Goal: Task Accomplishment & Management: Manage account settings

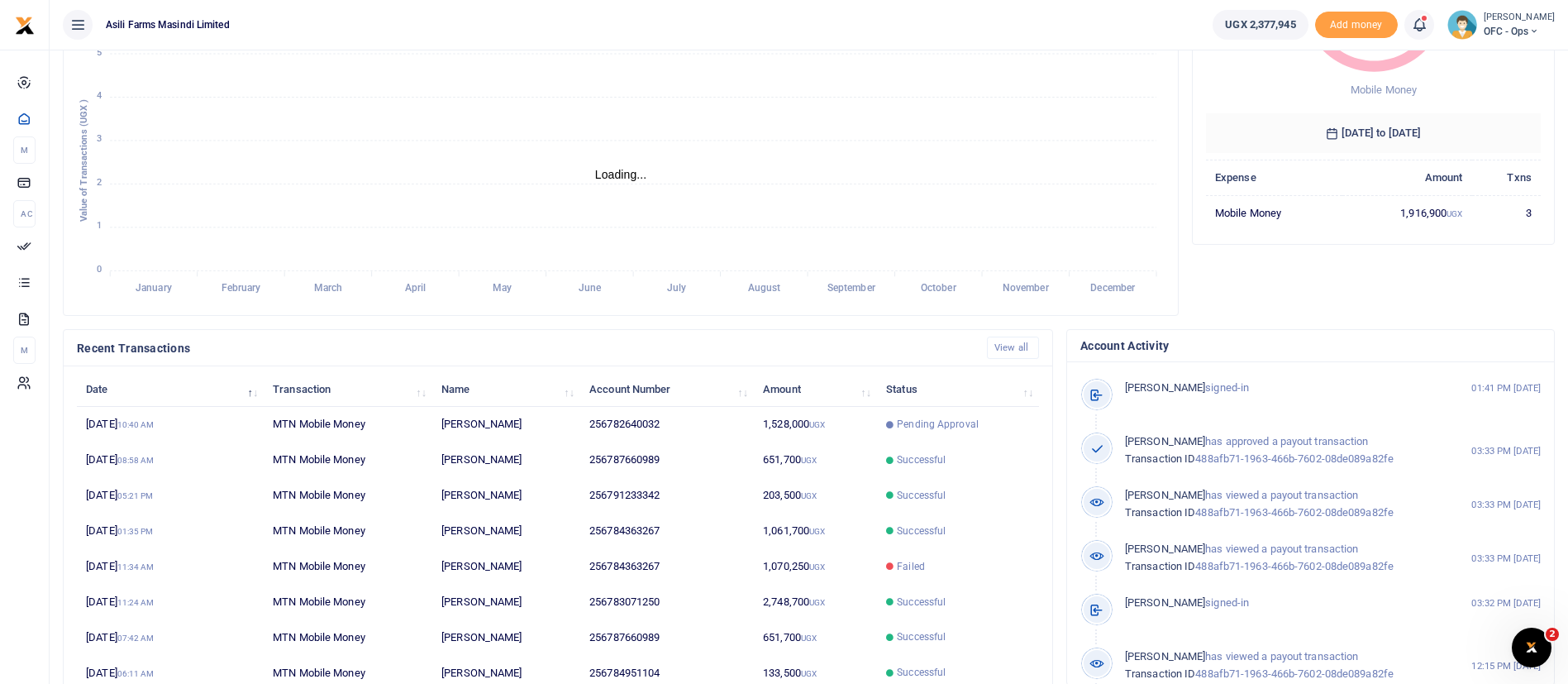
scroll to position [248, 0]
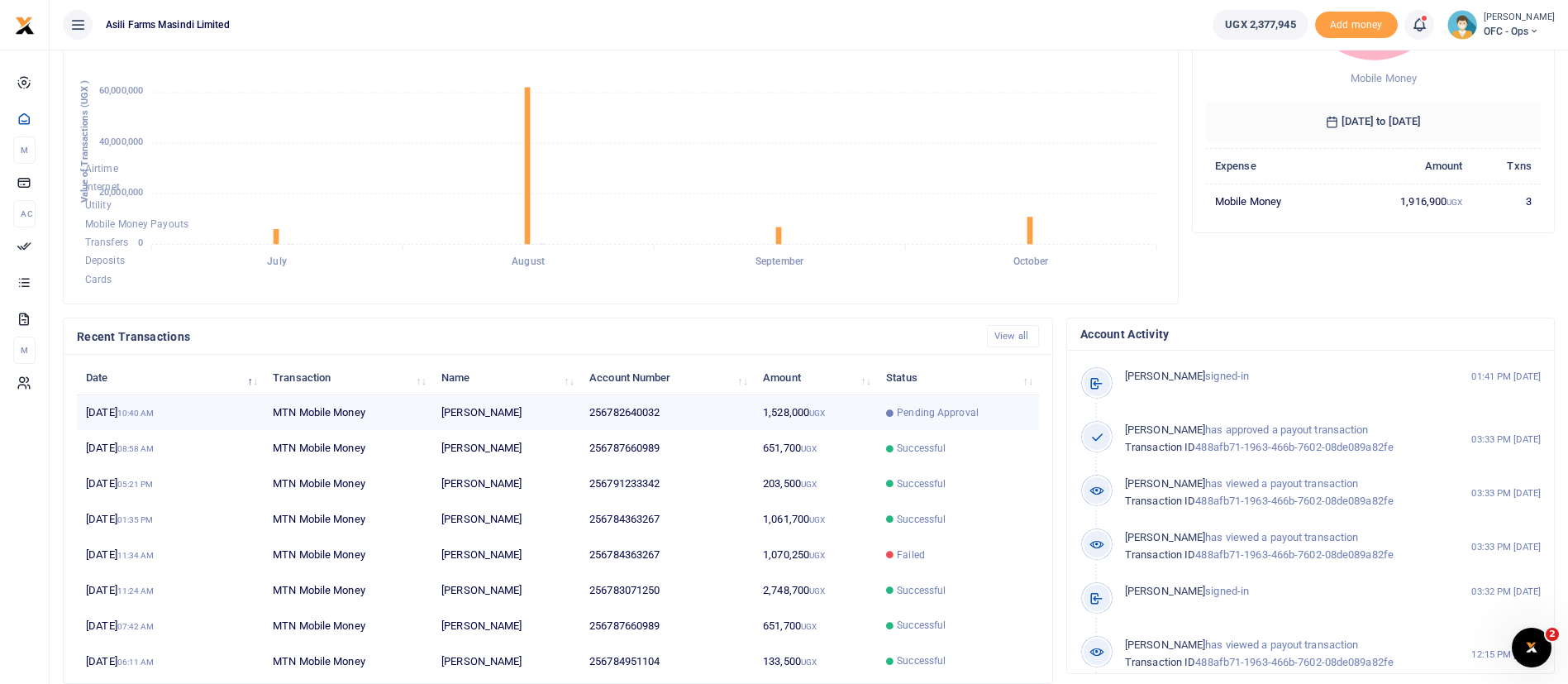
click at [821, 420] on td "1,528,000 UGX" at bounding box center [815, 413] width 123 height 36
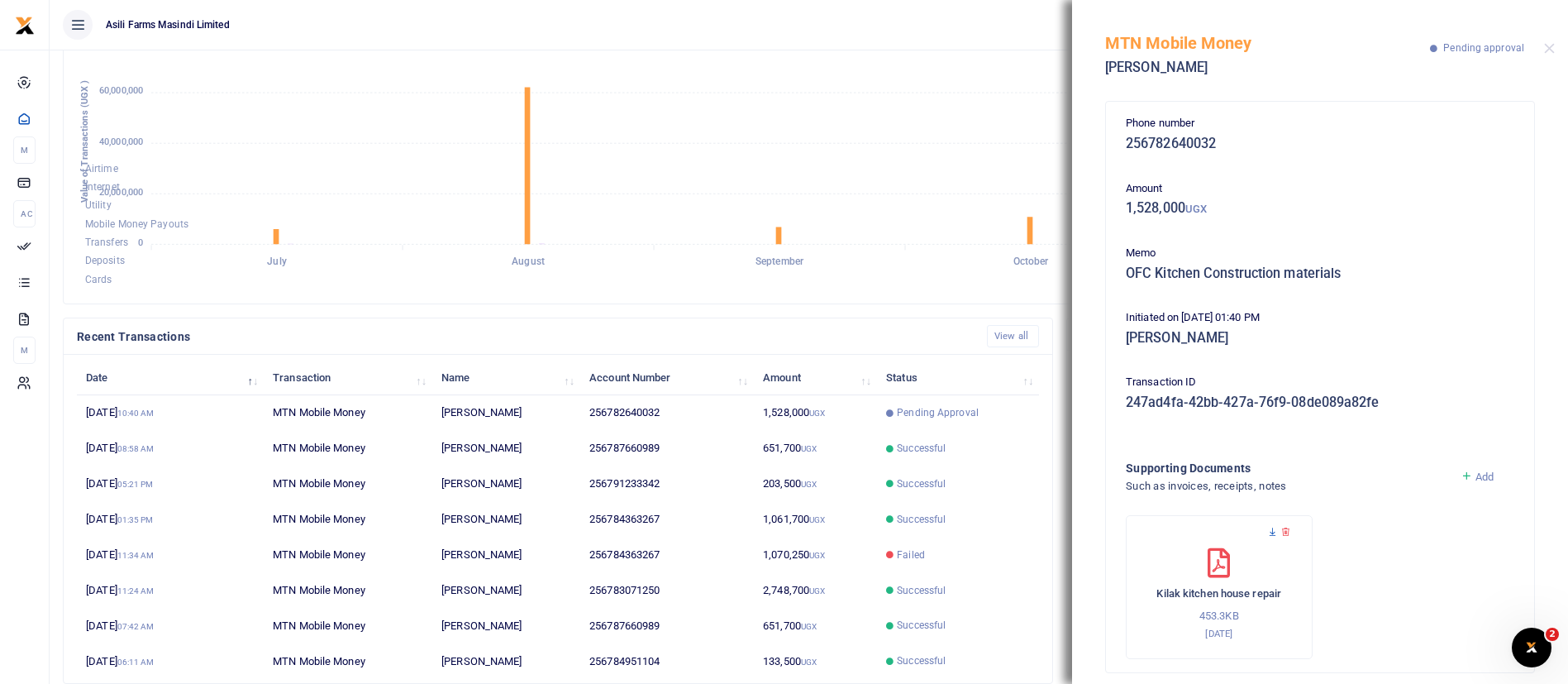
click at [1275, 530] on icon at bounding box center [1272, 531] width 10 height 10
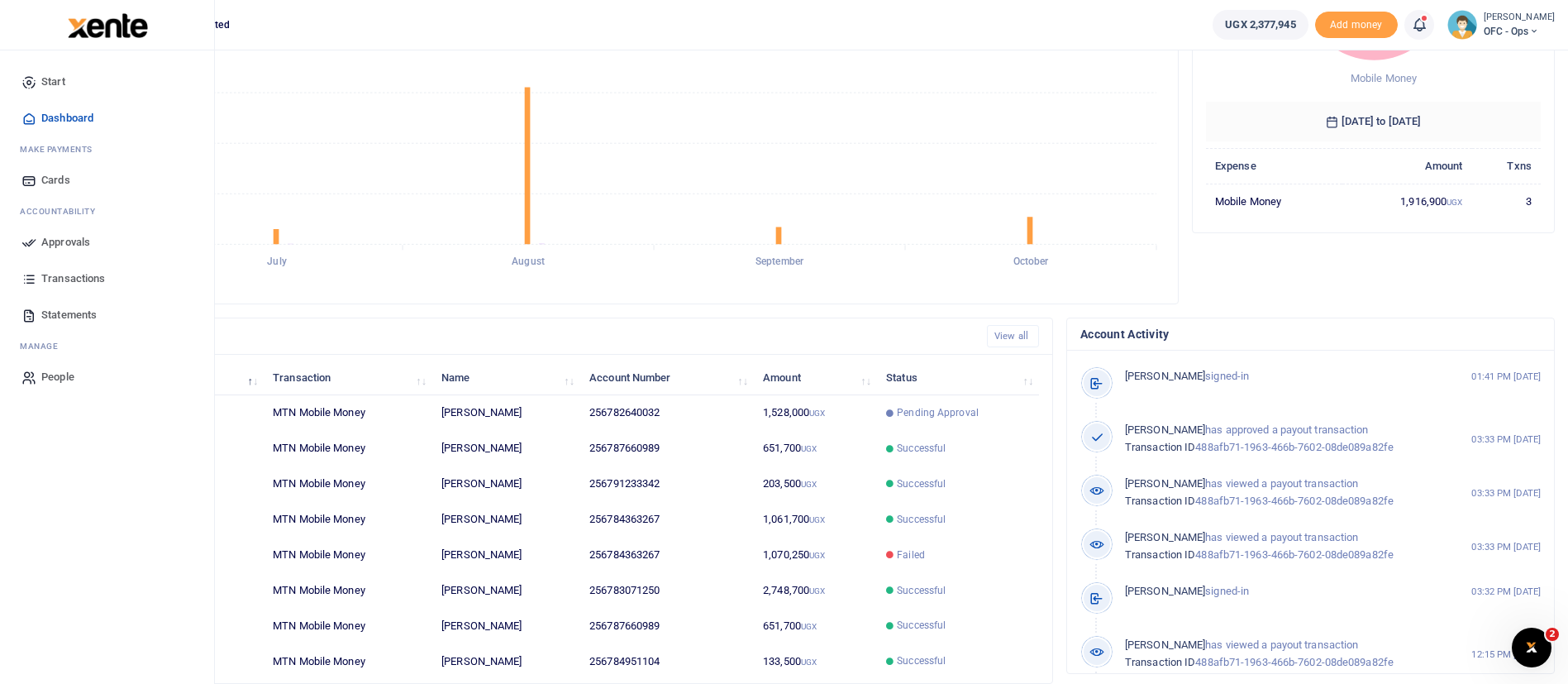
click at [47, 239] on span "Approvals" at bounding box center [66, 242] width 49 height 17
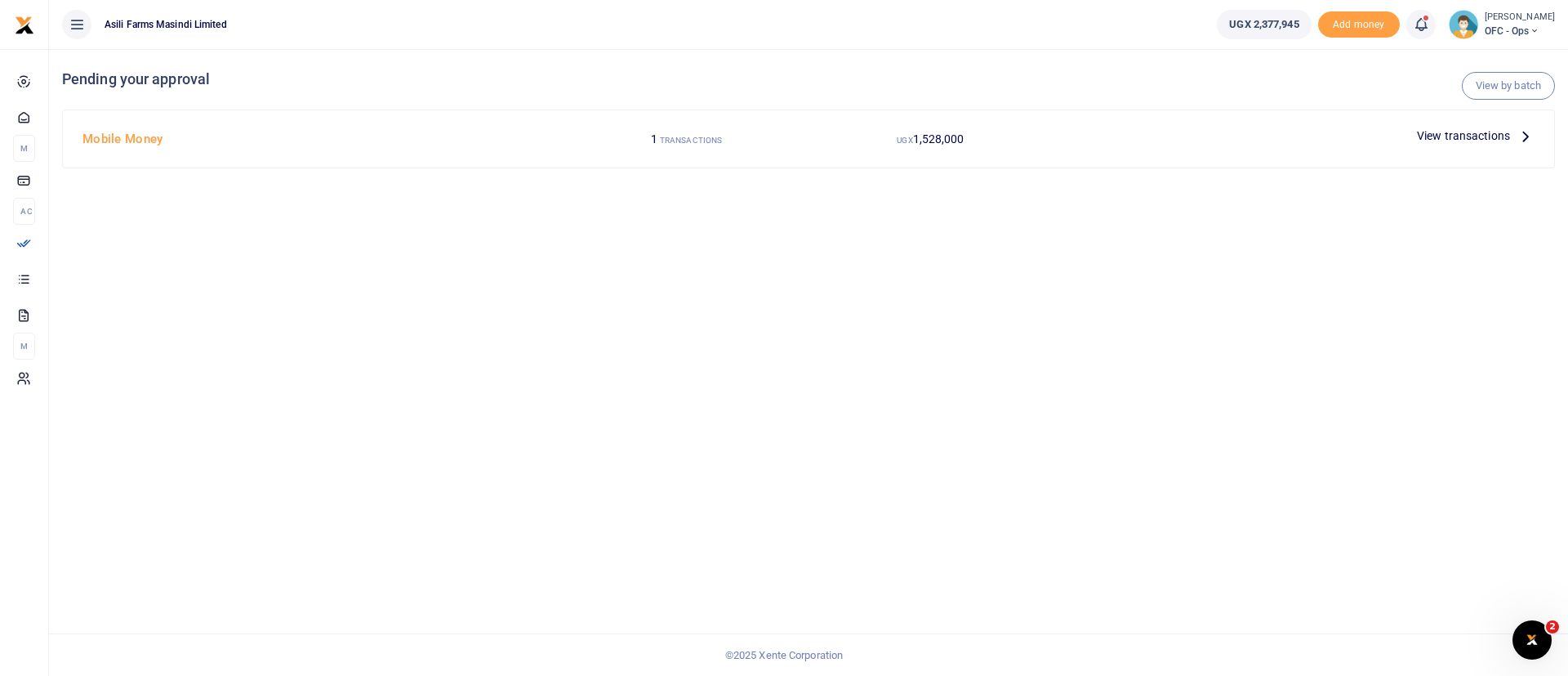
click at [1486, 134] on span "View transactions" at bounding box center [1463, 135] width 93 height 18
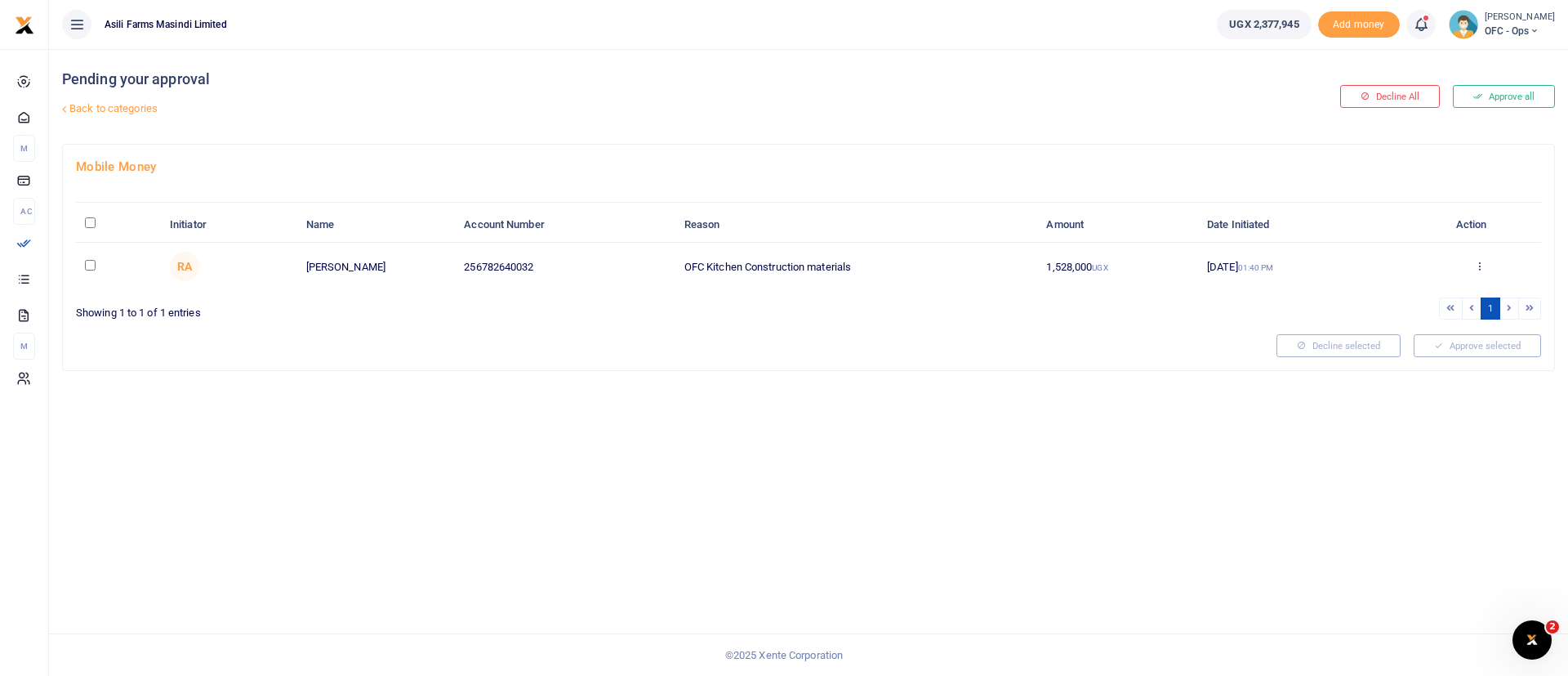
click at [91, 221] on input "\a \a : activate to sort column descending" at bounding box center [90, 222] width 10 height 10
checkbox input "true"
click at [1463, 340] on button "Approve selected (1)" at bounding box center [1472, 345] width 139 height 23
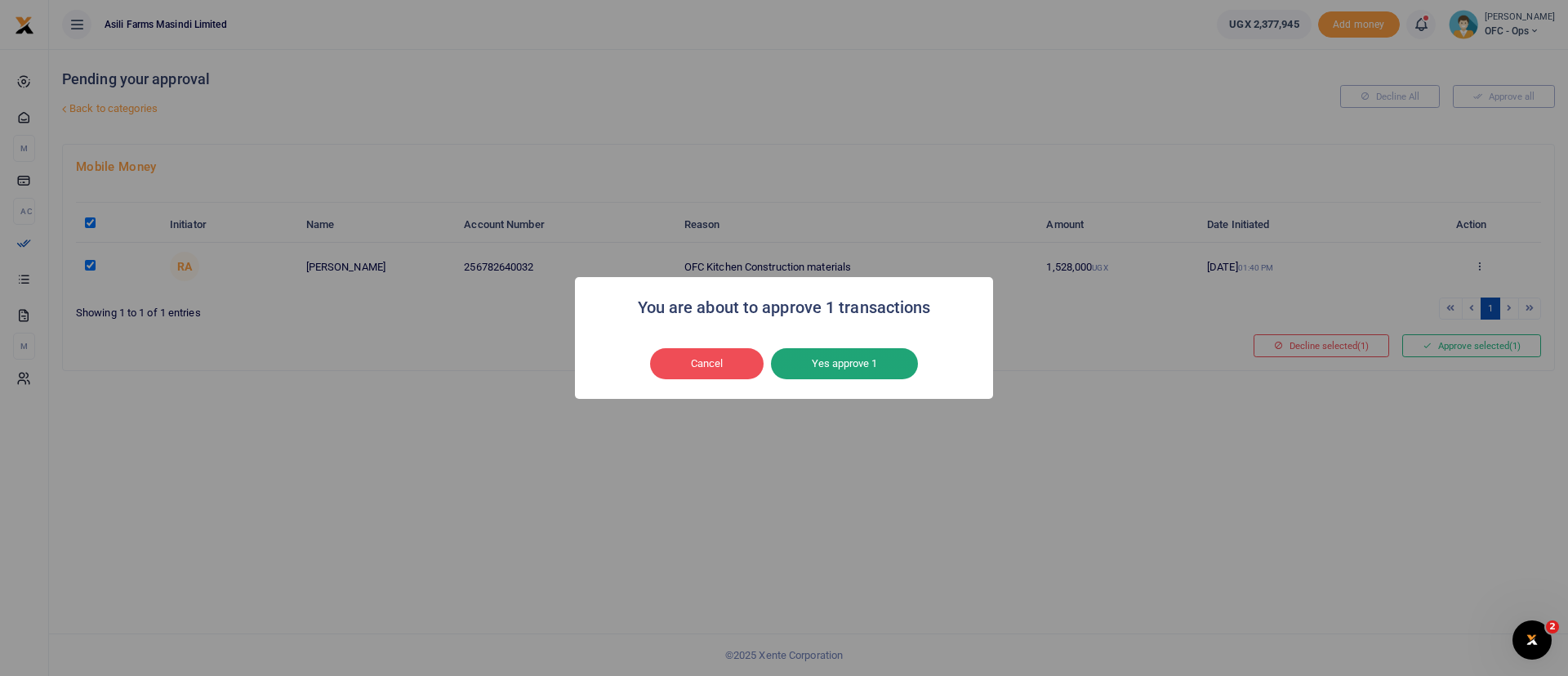
click at [834, 354] on button "Yes approve 1" at bounding box center [844, 363] width 147 height 31
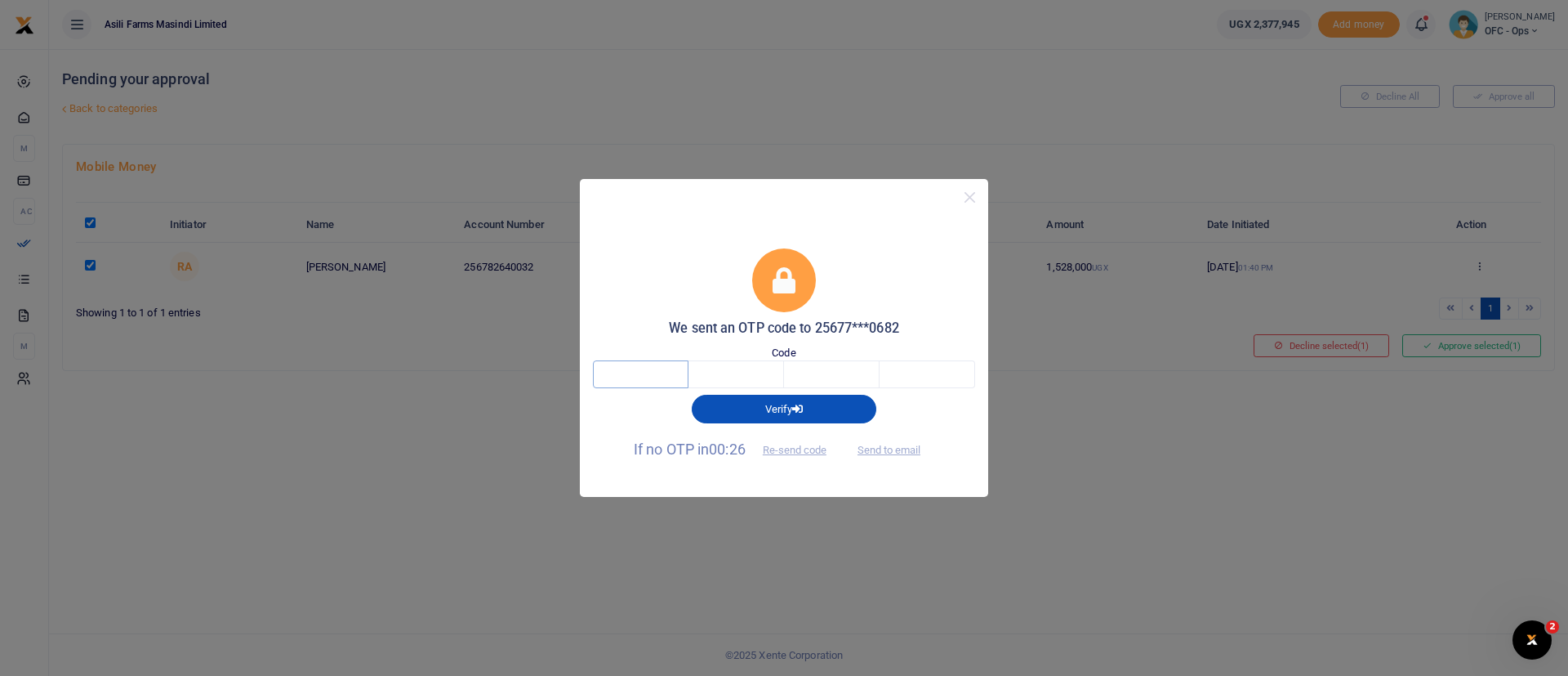
click at [645, 376] on input "text" at bounding box center [640, 375] width 95 height 28
type input "5"
type input "1"
type input "3"
